Goal: Find specific page/section: Find specific page/section

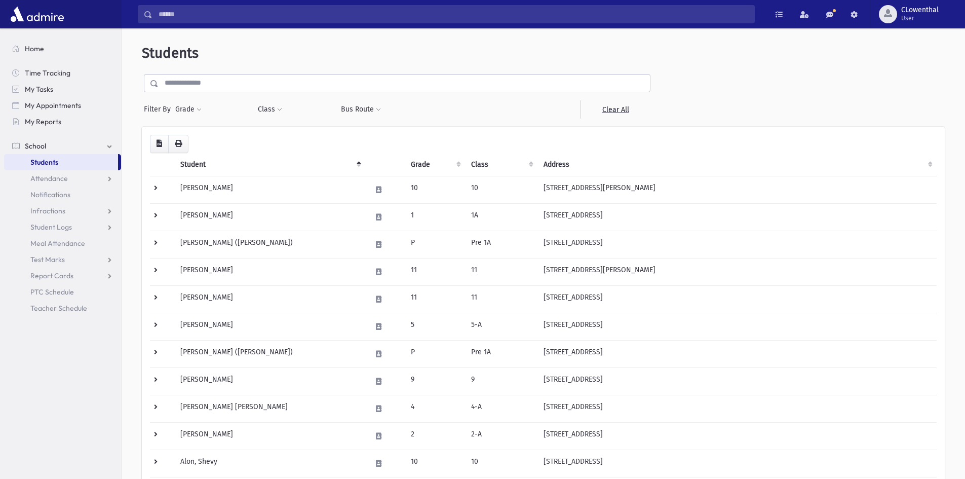
click at [70, 158] on link "Students" at bounding box center [61, 162] width 114 height 16
click at [54, 141] on link "School" at bounding box center [62, 146] width 117 height 16
click at [53, 145] on link "School" at bounding box center [62, 146] width 117 height 16
click at [67, 175] on span "Attendance" at bounding box center [48, 178] width 37 height 9
drag, startPoint x: 62, startPoint y: 177, endPoint x: 57, endPoint y: 161, distance: 17.0
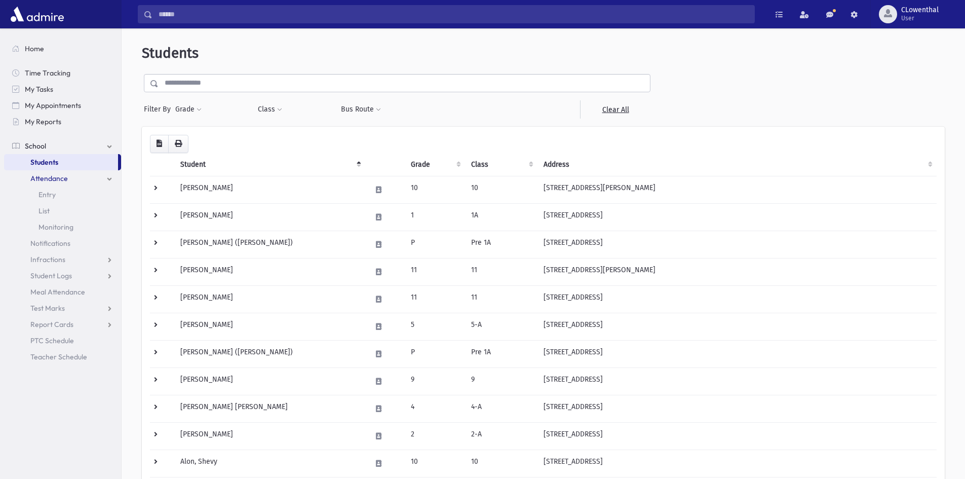
click at [62, 177] on span "Attendance" at bounding box center [48, 178] width 37 height 9
click at [57, 160] on span "Students" at bounding box center [44, 162] width 28 height 9
